Goal: Task Accomplishment & Management: Use online tool/utility

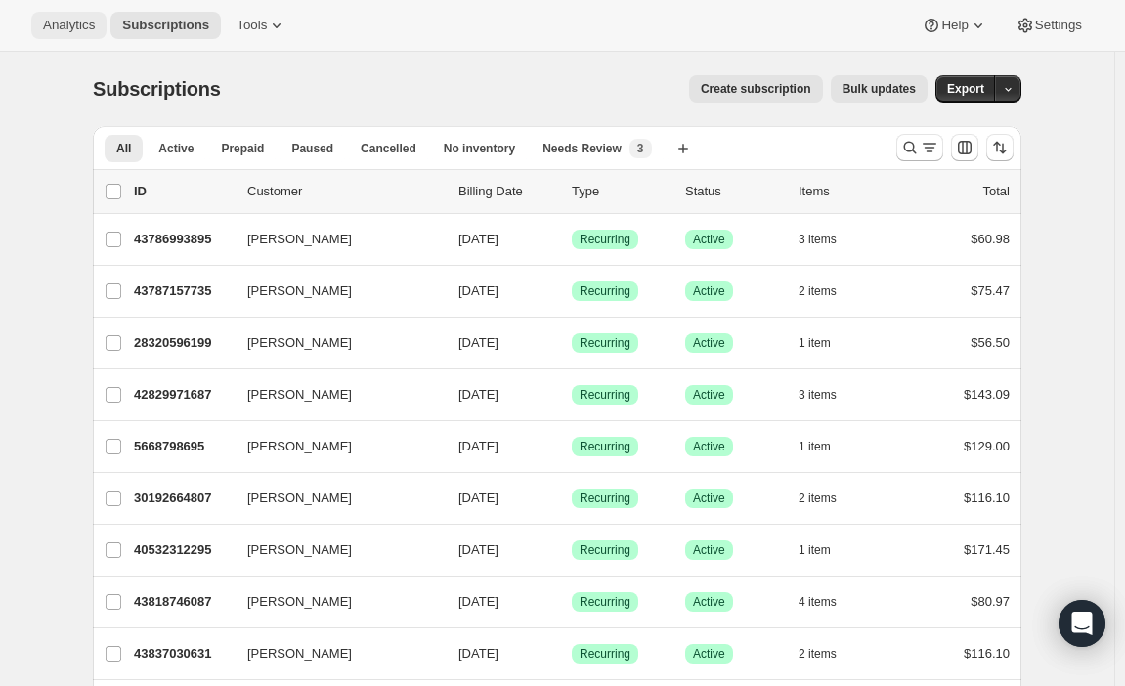
click at [65, 20] on span "Analytics" at bounding box center [69, 26] width 52 height 16
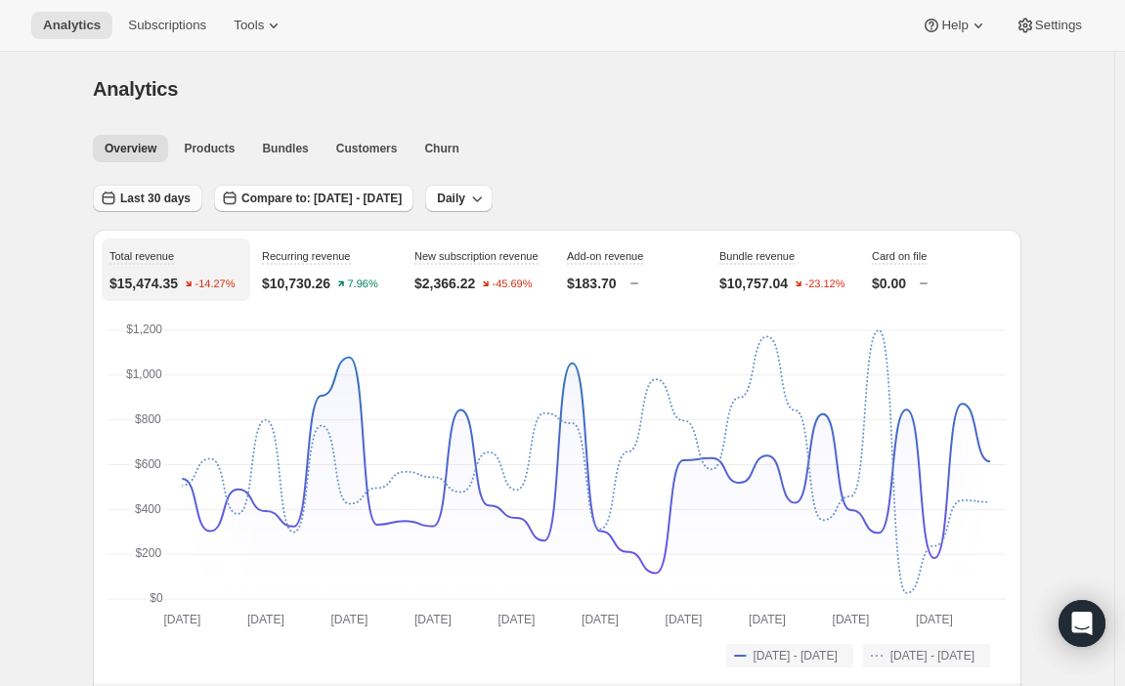
click at [148, 199] on span "Last 30 days" at bounding box center [155, 199] width 70 height 16
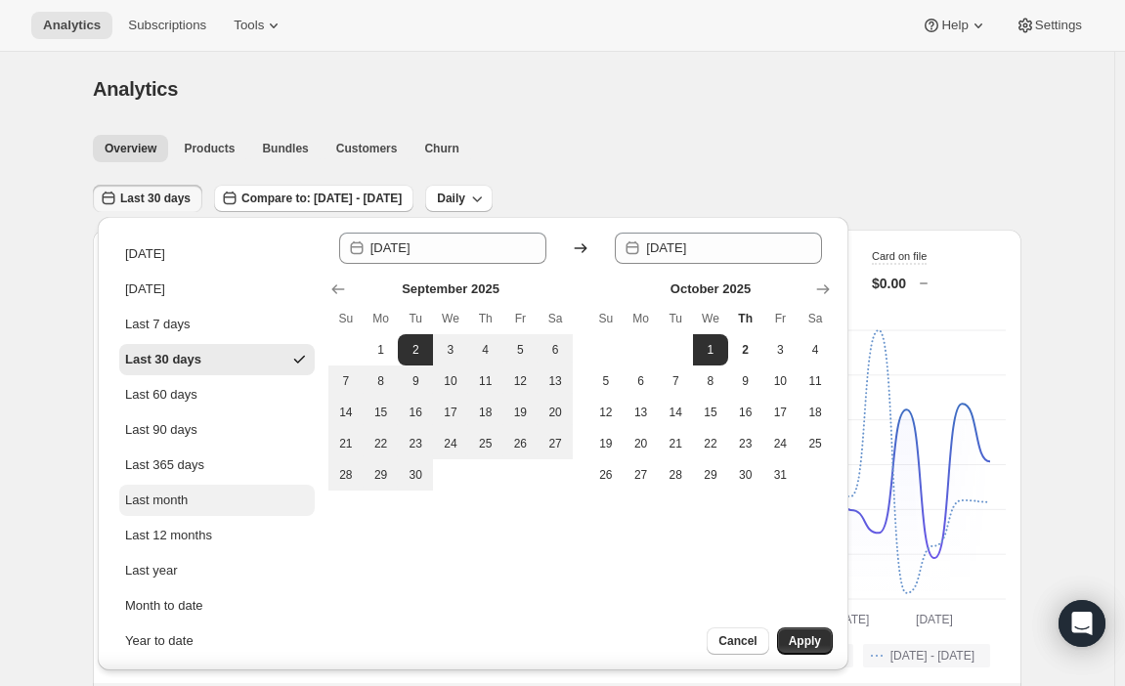
click at [174, 492] on div "Last month" at bounding box center [156, 501] width 63 height 20
type input "[DATE]"
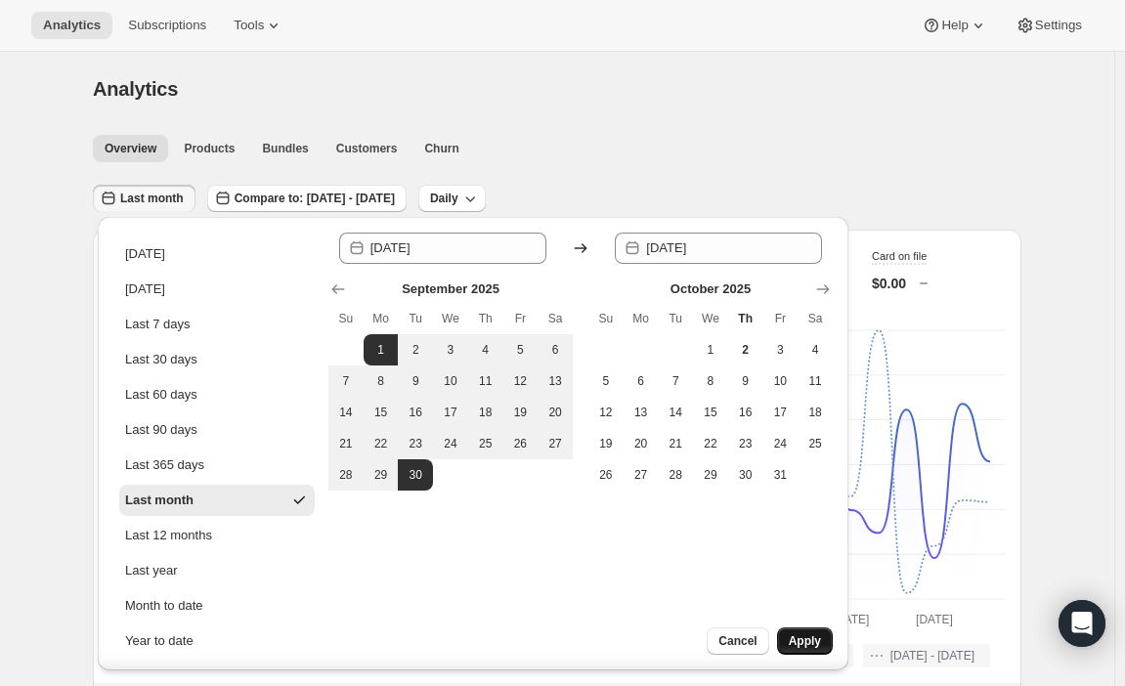
click at [799, 640] on span "Apply" at bounding box center [805, 641] width 32 height 16
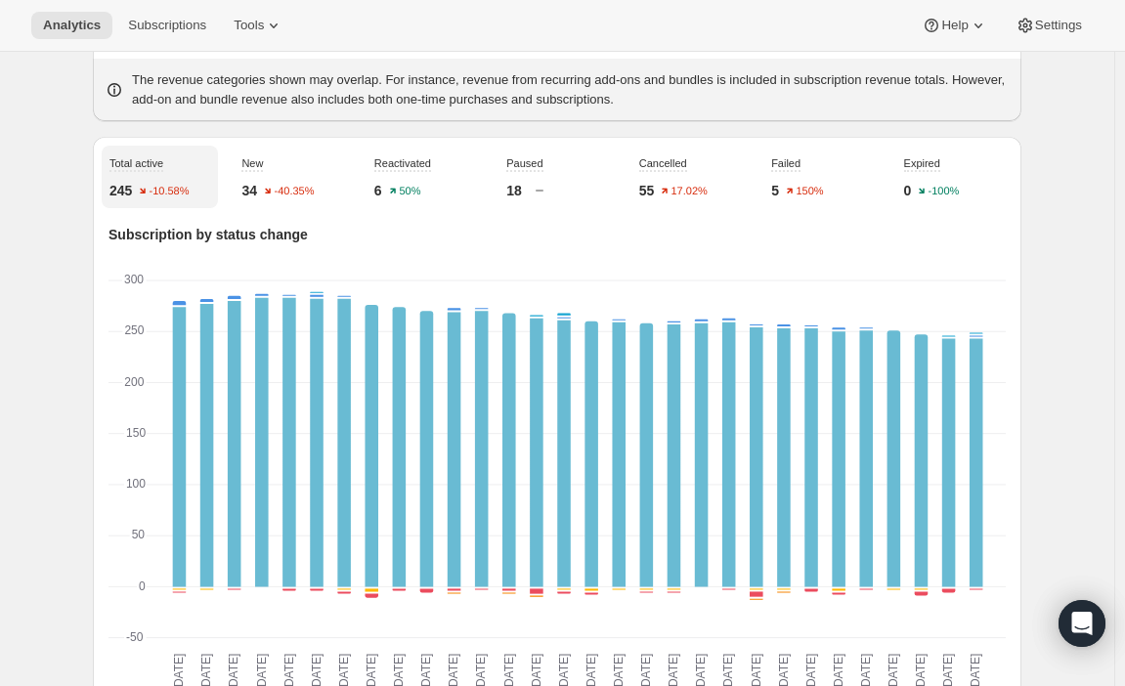
scroll to position [610, 0]
